Goal: Use online tool/utility: Utilize a website feature to perform a specific function

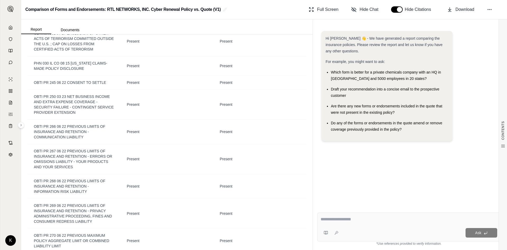
scroll to position [291, 0]
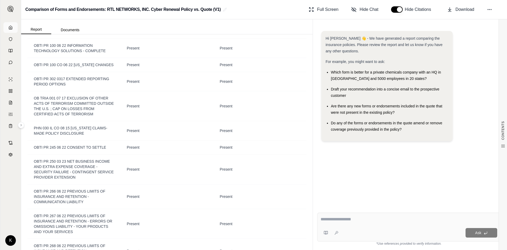
click at [13, 23] on link at bounding box center [10, 27] width 14 height 11
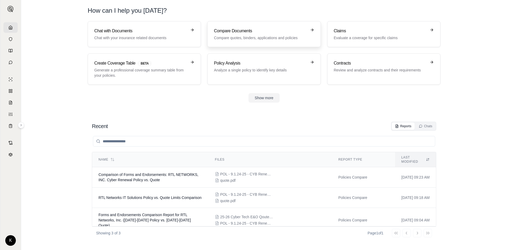
click at [262, 23] on link "Compare Documents Compare quotes, binders, applications and policies" at bounding box center [263, 34] width 113 height 26
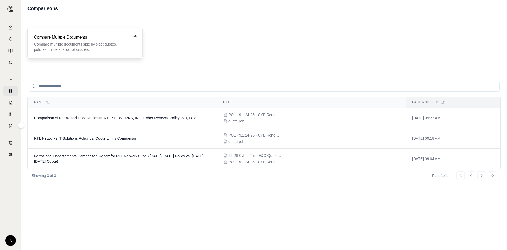
click at [74, 37] on h3 "Compare Mulitple Documents" at bounding box center [81, 37] width 95 height 6
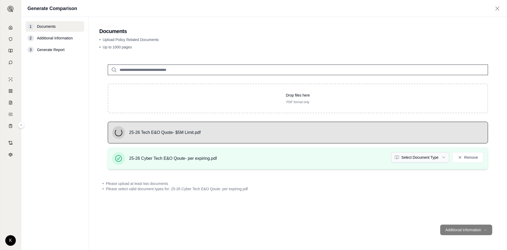
click at [413, 155] on html "K Generate Comparison 1 Documents 2 Additional Information 3 Generate Report Do…" at bounding box center [253, 125] width 507 height 250
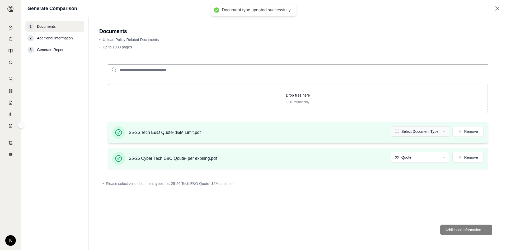
click at [413, 130] on html "Document type updated successfully K Generate Comparison 1 Documents 2 Addition…" at bounding box center [253, 125] width 507 height 250
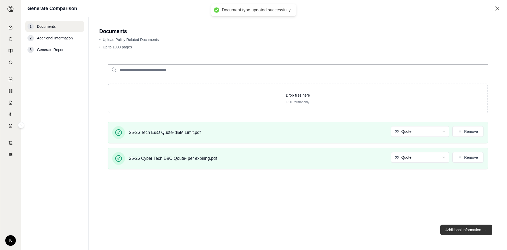
click at [466, 230] on button "Additional Information →" at bounding box center [466, 229] width 52 height 11
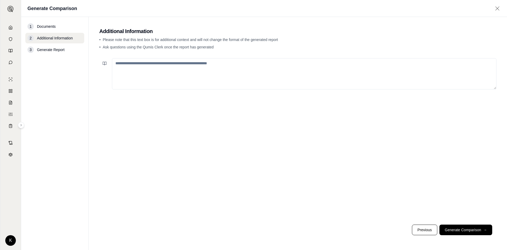
click at [217, 74] on textarea at bounding box center [304, 73] width 385 height 31
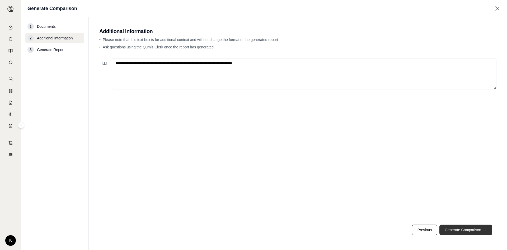
type textarea "**********"
click at [463, 233] on button "Generate Comparison →" at bounding box center [466, 229] width 53 height 11
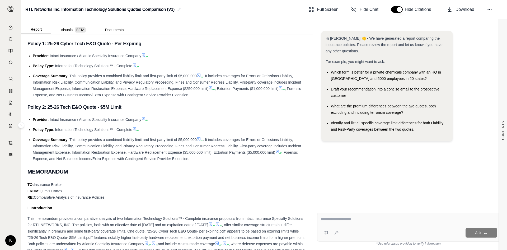
scroll to position [185, 0]
